Goal: Task Accomplishment & Management: Complete application form

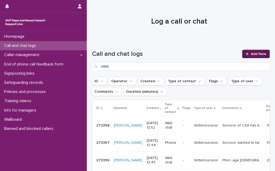
click at [258, 52] on span "Add New" at bounding box center [257, 54] width 15 height 4
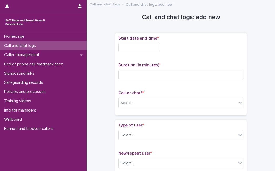
click at [154, 46] on input "text" at bounding box center [138, 47] width 41 height 9
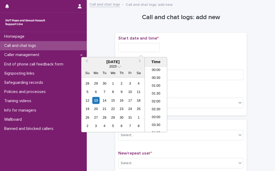
scroll to position [192, 0]
click at [155, 85] on li "13:00" at bounding box center [156, 84] width 22 height 8
click at [148, 48] on input "**********" at bounding box center [138, 47] width 41 height 9
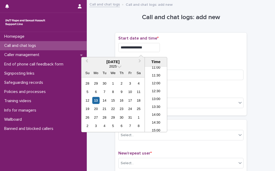
type input "**********"
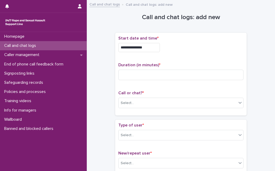
drag, startPoint x: 192, startPoint y: 55, endPoint x: 164, endPoint y: 64, distance: 29.9
click at [190, 57] on div "**********" at bounding box center [180, 74] width 125 height 77
click at [145, 70] on input at bounding box center [180, 75] width 125 height 10
type input "**"
drag, startPoint x: 151, startPoint y: 102, endPoint x: 151, endPoint y: 106, distance: 4.2
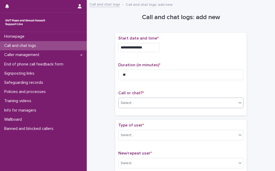
click at [151, 104] on div "Select..." at bounding box center [177, 103] width 118 height 9
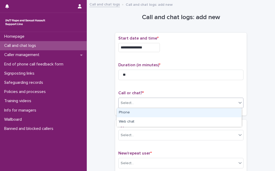
click at [150, 114] on div "Phone" at bounding box center [179, 112] width 124 height 9
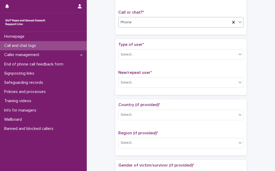
scroll to position [95, 0]
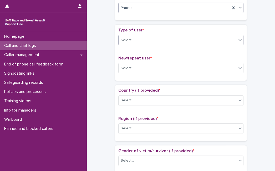
click at [170, 41] on div "Select..." at bounding box center [177, 40] width 118 height 9
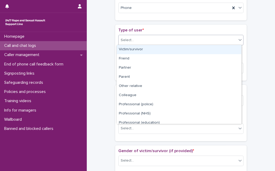
click at [160, 51] on div "Victim/survivor" at bounding box center [179, 49] width 124 height 9
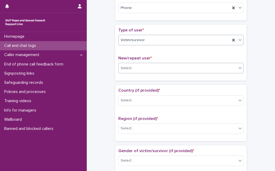
click at [158, 65] on div "Select..." at bounding box center [177, 68] width 118 height 9
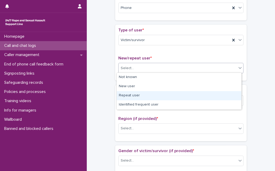
click at [153, 96] on div "Repeat user" at bounding box center [179, 95] width 124 height 9
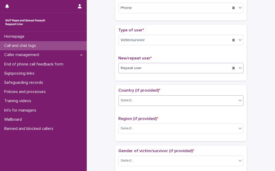
click at [153, 100] on div "Select..." at bounding box center [177, 100] width 118 height 9
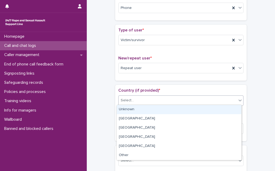
drag, startPoint x: 151, startPoint y: 108, endPoint x: 155, endPoint y: 104, distance: 5.6
click at [151, 108] on div "Unknown" at bounding box center [179, 109] width 124 height 9
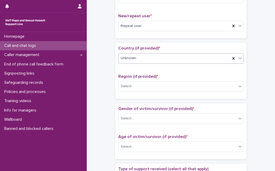
scroll to position [143, 0]
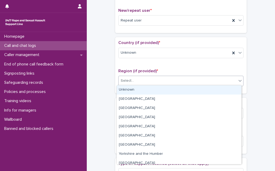
click at [163, 80] on div "Select..." at bounding box center [177, 81] width 118 height 9
click at [162, 87] on div "Unknown" at bounding box center [179, 90] width 124 height 9
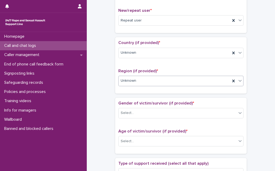
scroll to position [191, 0]
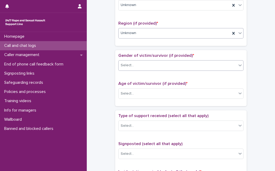
click at [166, 65] on div "Select..." at bounding box center [177, 65] width 118 height 9
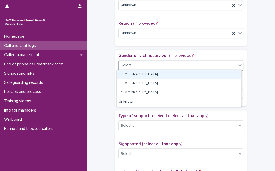
click at [164, 76] on div "[DEMOGRAPHIC_DATA]" at bounding box center [179, 74] width 124 height 9
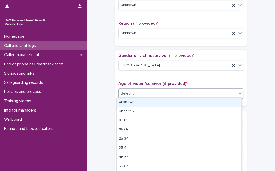
click at [159, 94] on div "Select..." at bounding box center [177, 93] width 118 height 9
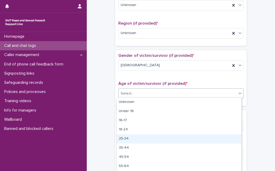
click at [155, 138] on div "25-34" at bounding box center [179, 139] width 124 height 9
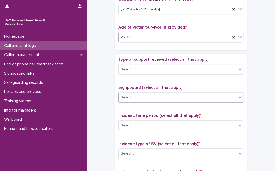
scroll to position [262, 0]
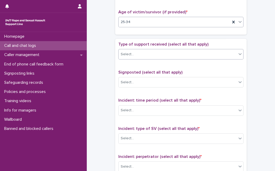
click at [177, 56] on div "Select..." at bounding box center [177, 54] width 118 height 9
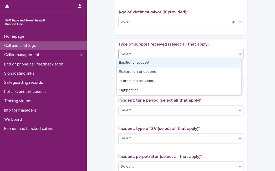
click at [176, 64] on div "Emotional support" at bounding box center [179, 63] width 124 height 9
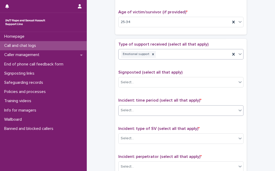
click at [173, 110] on div "Select..." at bounding box center [177, 110] width 118 height 9
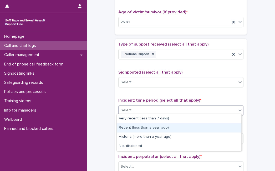
click at [171, 127] on div "Recent (less than a year ago)" at bounding box center [179, 128] width 124 height 9
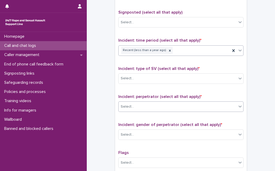
scroll to position [334, 0]
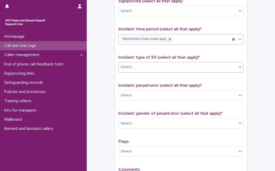
click at [173, 64] on div "Select..." at bounding box center [177, 67] width 118 height 9
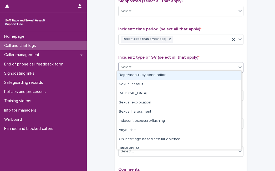
click at [169, 76] on div "Rape/assault by penetration" at bounding box center [179, 75] width 124 height 9
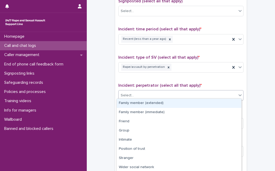
click at [168, 92] on div "Select..." at bounding box center [177, 95] width 118 height 9
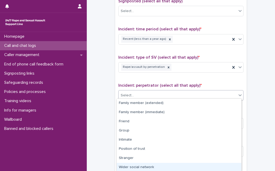
click at [166, 165] on div "Wider social network" at bounding box center [179, 167] width 124 height 9
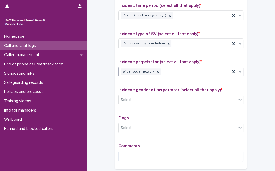
scroll to position [382, 0]
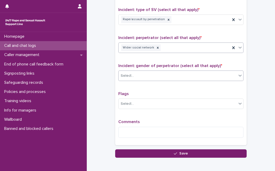
click at [172, 72] on div "Select..." at bounding box center [177, 76] width 118 height 9
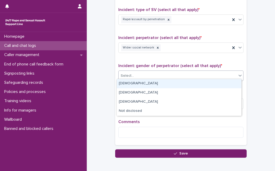
click at [171, 82] on div "[DEMOGRAPHIC_DATA]" at bounding box center [179, 83] width 124 height 9
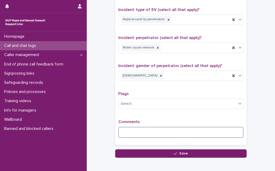
click at [138, 129] on textarea at bounding box center [180, 132] width 125 height 11
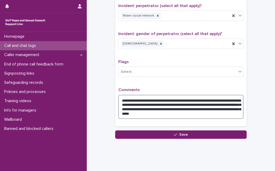
scroll to position [420, 0]
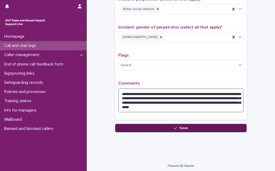
type textarea "**********"
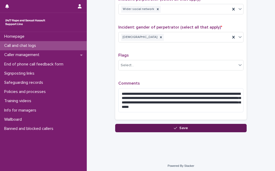
click at [200, 128] on button "Save" at bounding box center [180, 128] width 131 height 8
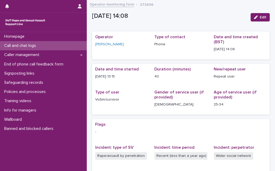
click at [25, 47] on p "Call and chat logs" at bounding box center [21, 45] width 38 height 5
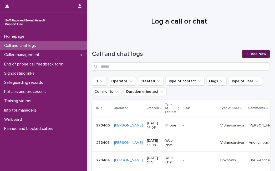
click at [254, 52] on span "Add New" at bounding box center [257, 54] width 15 height 4
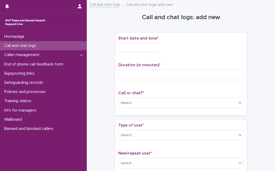
click at [160, 50] on input "text" at bounding box center [138, 47] width 41 height 9
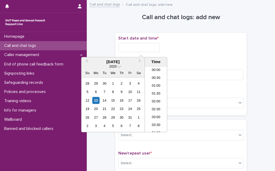
scroll to position [192, 0]
click at [160, 99] on li "14:00" at bounding box center [156, 100] width 22 height 8
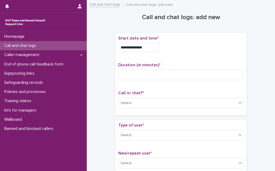
click at [151, 50] on input "**********" at bounding box center [138, 47] width 41 height 9
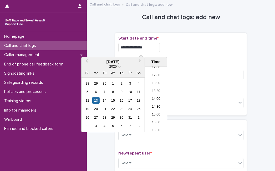
type input "**********"
click at [208, 48] on div "**********" at bounding box center [180, 47] width 125 height 9
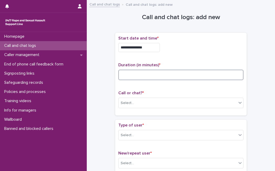
click at [133, 77] on input at bounding box center [180, 75] width 125 height 10
type input "*"
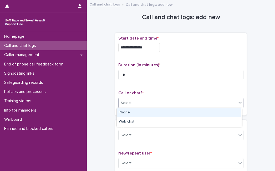
click at [134, 106] on div at bounding box center [134, 103] width 1 height 7
click at [132, 114] on div "Phone" at bounding box center [179, 112] width 124 height 9
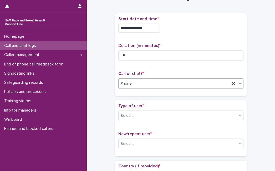
scroll to position [95, 0]
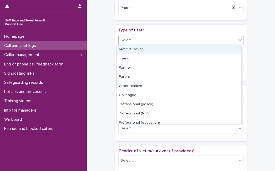
click at [143, 43] on div "Select..." at bounding box center [177, 40] width 118 height 9
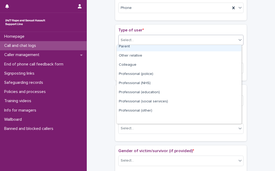
scroll to position [59, 0]
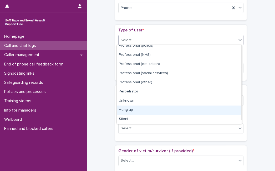
click at [147, 111] on div "Hung up" at bounding box center [179, 110] width 124 height 9
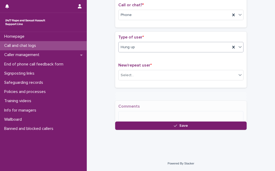
scroll to position [91, 0]
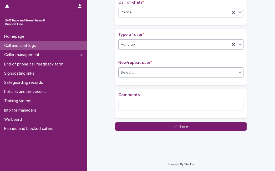
click at [151, 72] on div "Select..." at bounding box center [177, 72] width 118 height 9
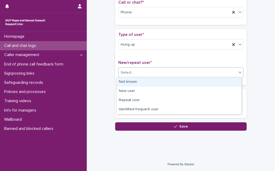
click at [151, 82] on div "Not known" at bounding box center [179, 82] width 124 height 9
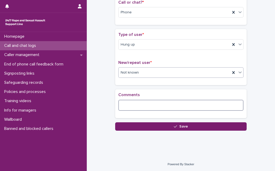
click at [139, 105] on textarea at bounding box center [180, 105] width 125 height 11
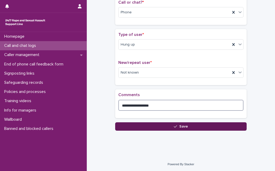
type textarea "**********"
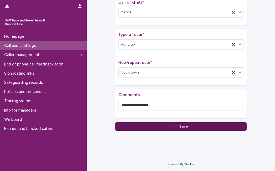
click at [168, 126] on button "Save" at bounding box center [180, 127] width 131 height 8
